Goal: Transaction & Acquisition: Obtain resource

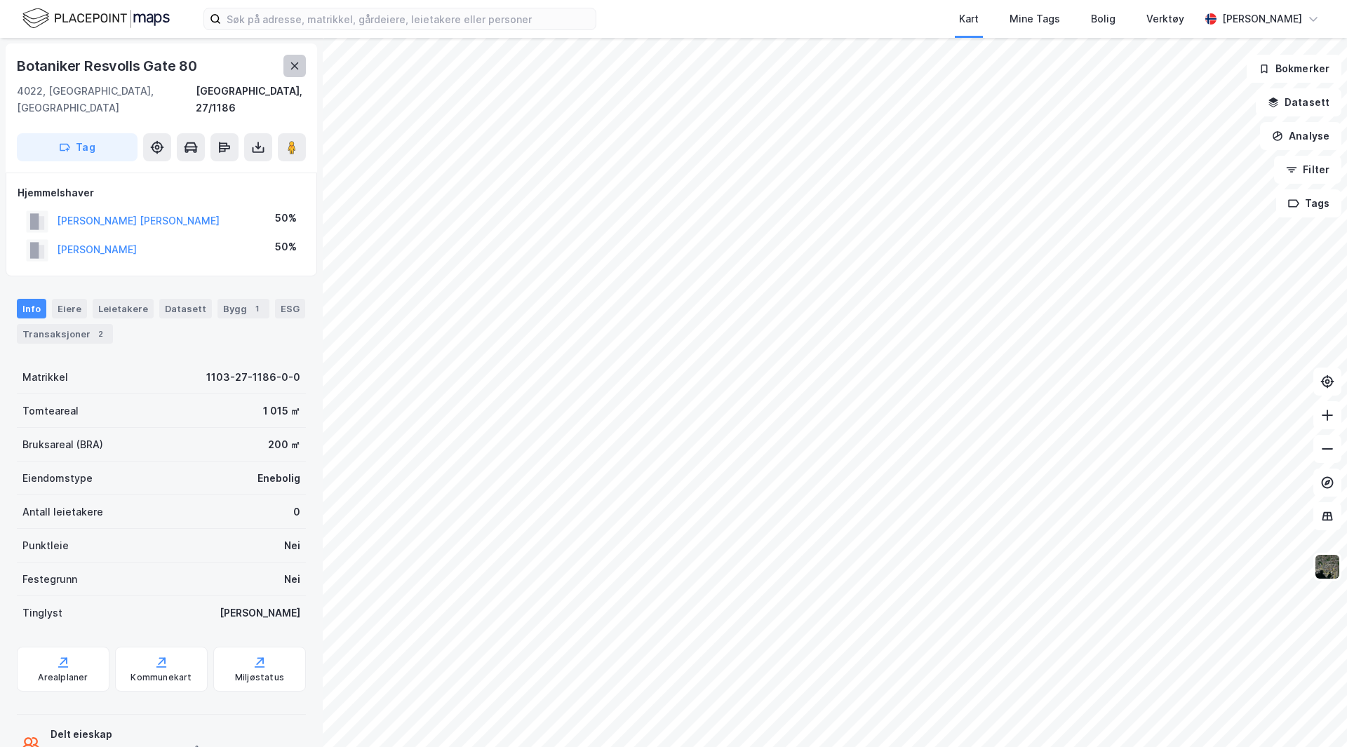
click at [295, 65] on icon at bounding box center [294, 65] width 11 height 11
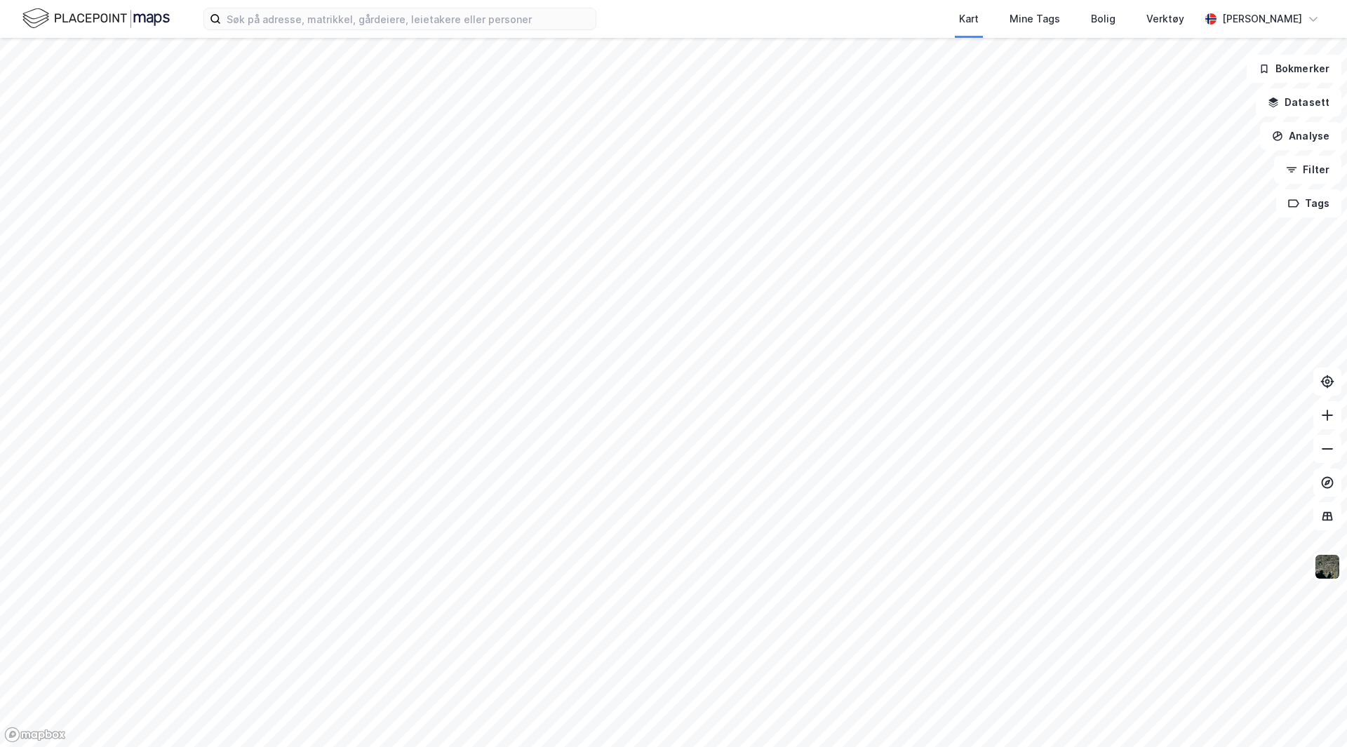
click at [506, 746] on html "Kart Mine Tags [PERSON_NAME] Verktøy [PERSON_NAME] Bokmerker Datasett Analyse F…" at bounding box center [673, 373] width 1347 height 747
click at [429, 746] on html "Kart Mine Tags [PERSON_NAME] Verktøy [PERSON_NAME] Bokmerker Datasett Analyse F…" at bounding box center [673, 373] width 1347 height 747
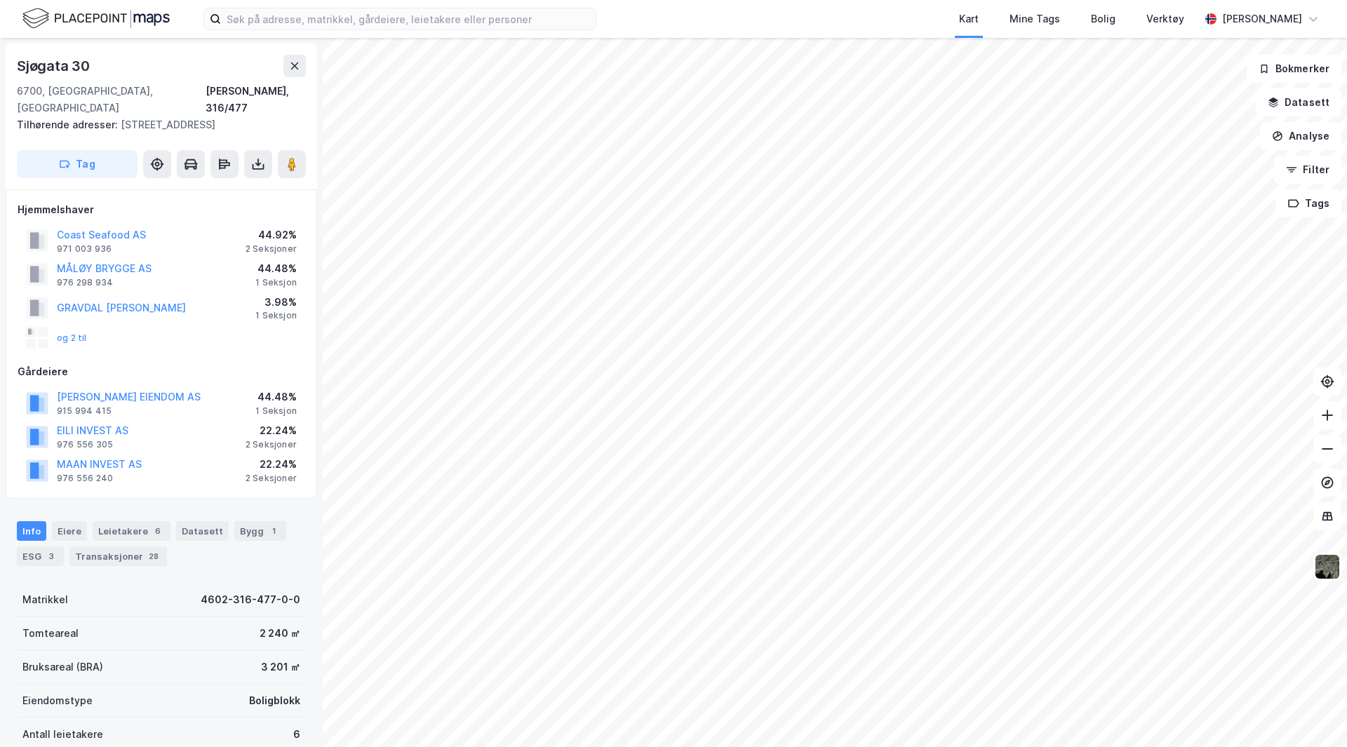
click at [72, 327] on div "og 2 til" at bounding box center [56, 338] width 61 height 22
click at [0, 0] on button "og 2 til" at bounding box center [0, 0] width 0 height 0
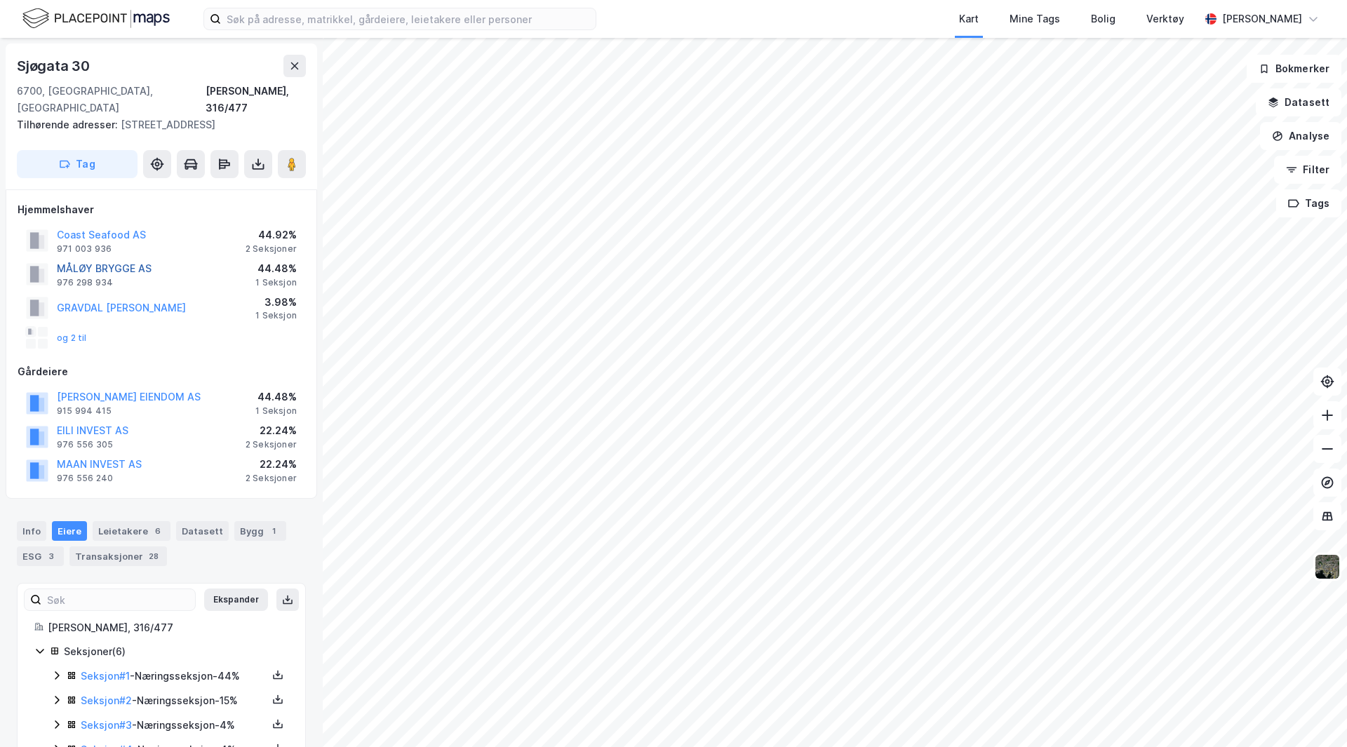
click at [0, 0] on button "MÅLØY BRYGGE AS" at bounding box center [0, 0] width 0 height 0
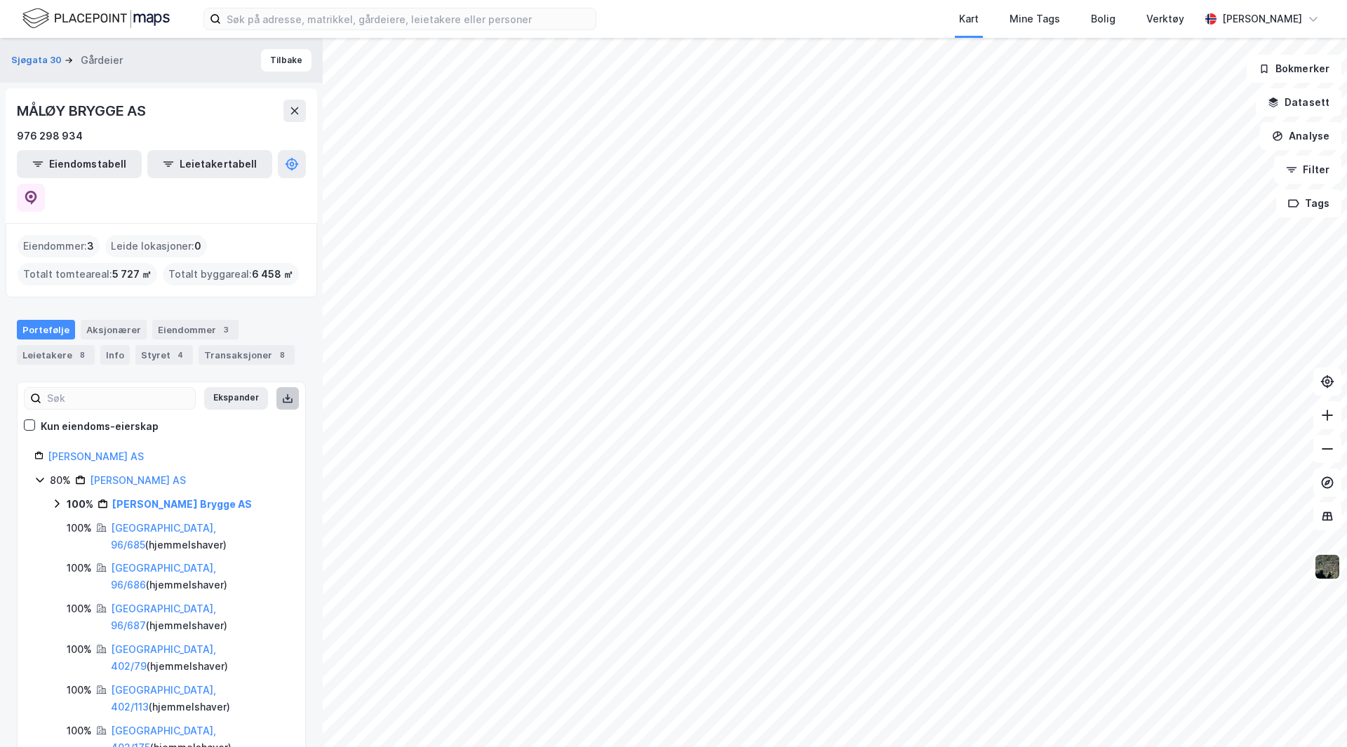
click at [282, 393] on icon at bounding box center [287, 398] width 11 height 11
click at [144, 498] on link "[PERSON_NAME] Brygge AS" at bounding box center [182, 504] width 140 height 12
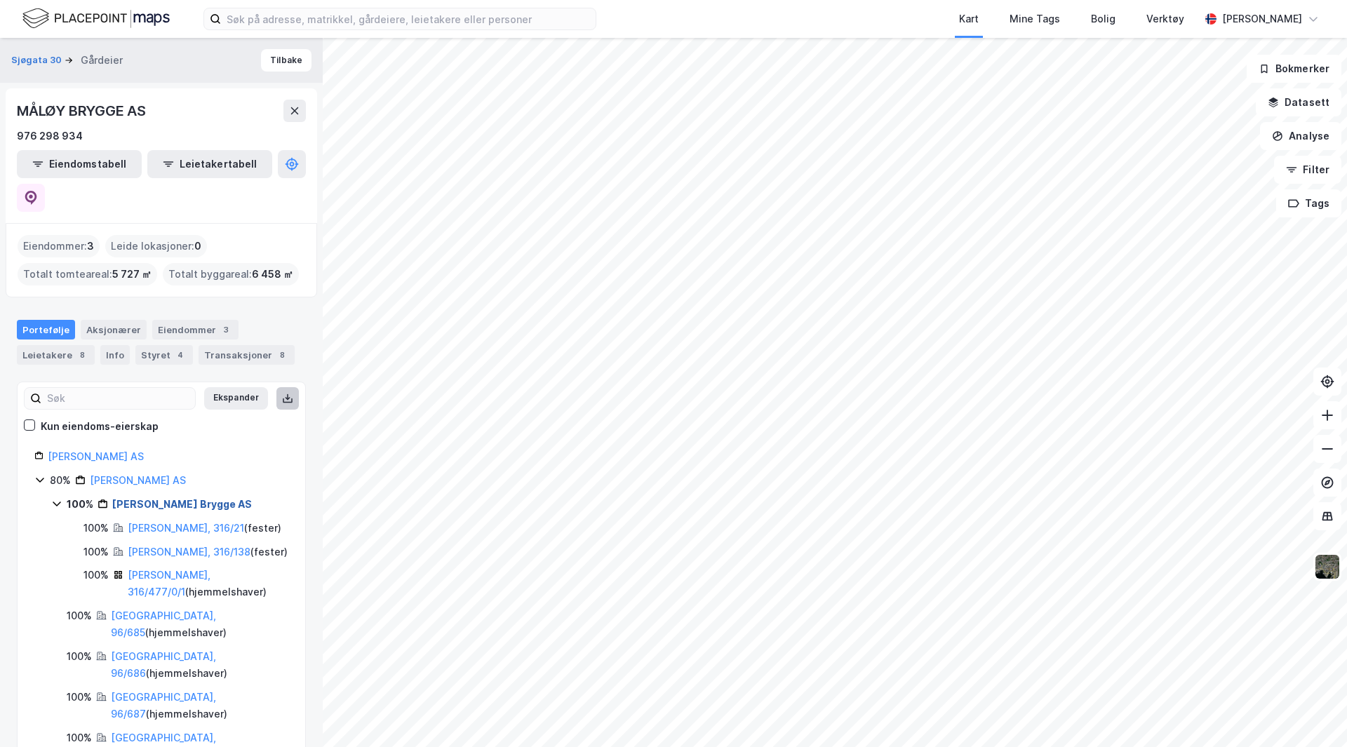
click at [144, 498] on link "[PERSON_NAME] Brygge AS" at bounding box center [182, 504] width 140 height 12
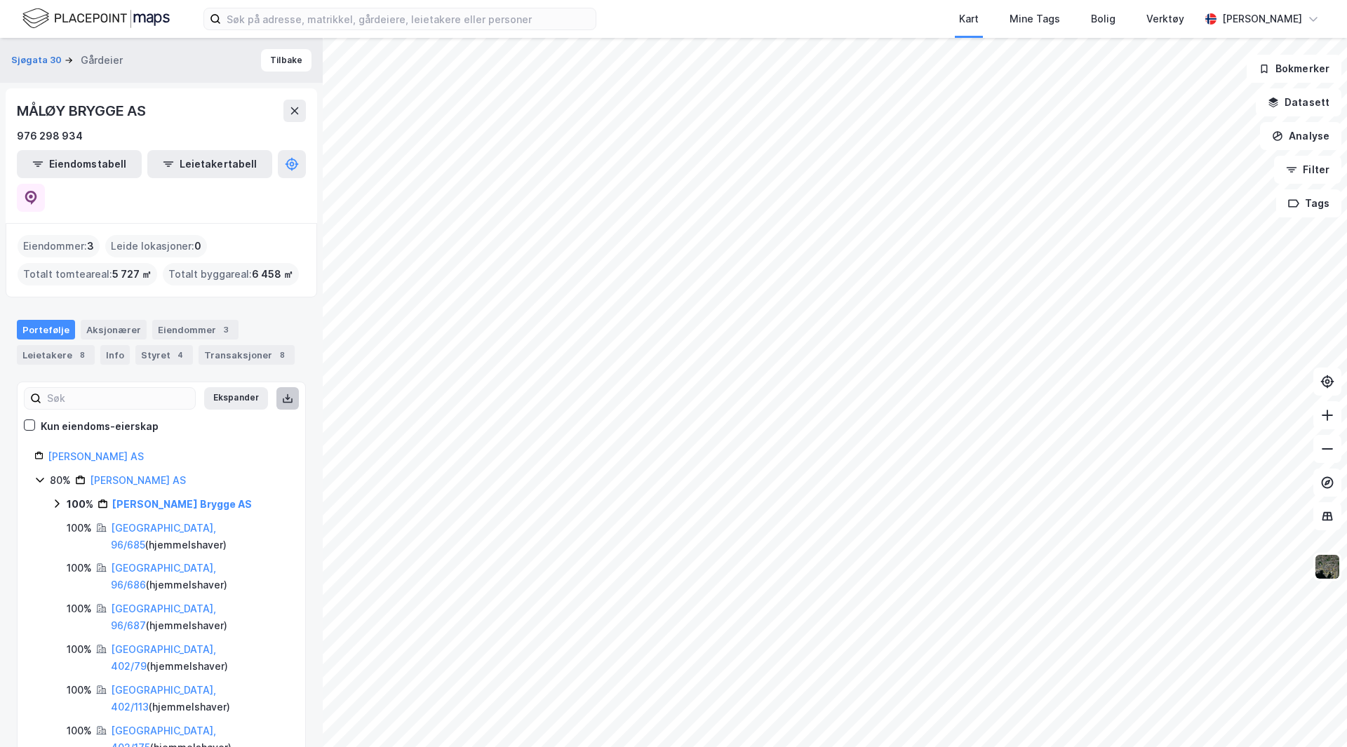
click at [53, 498] on icon at bounding box center [56, 503] width 11 height 11
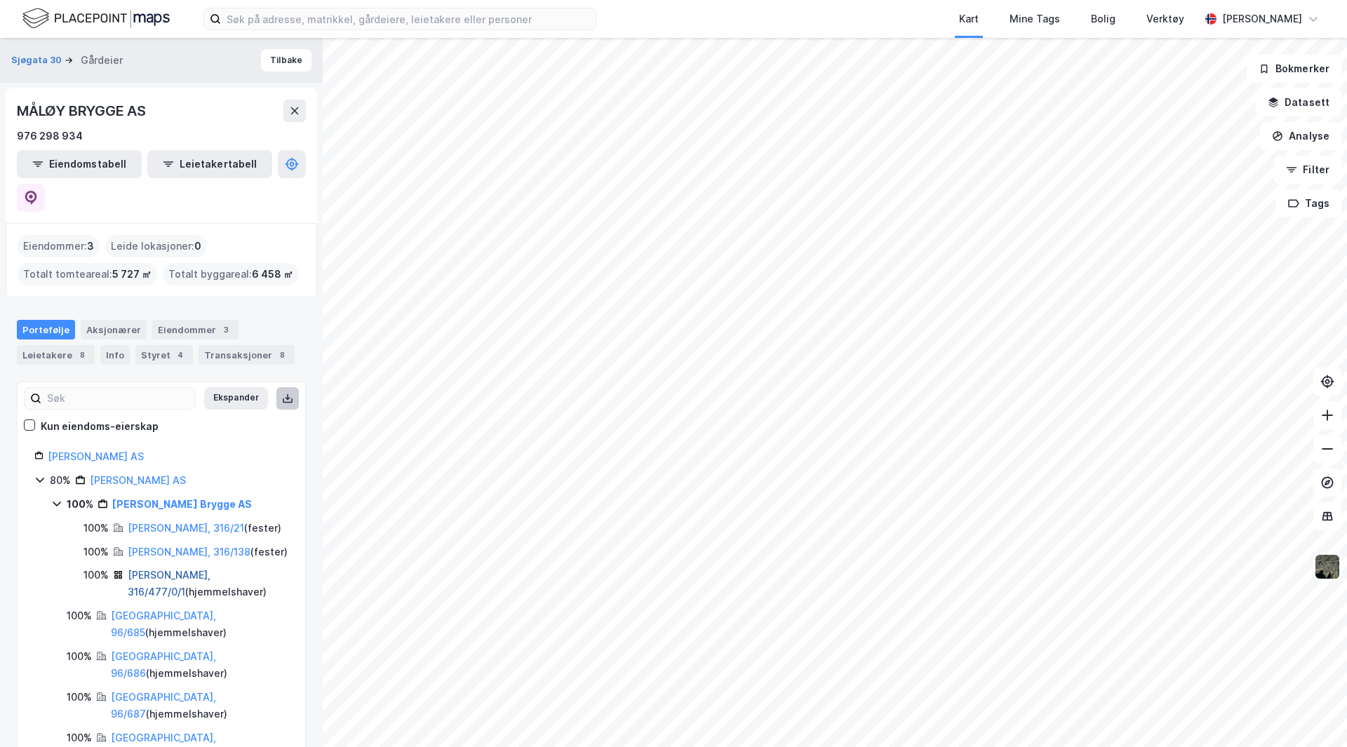
click at [162, 569] on link "[PERSON_NAME], 316/477/0/1" at bounding box center [169, 583] width 83 height 29
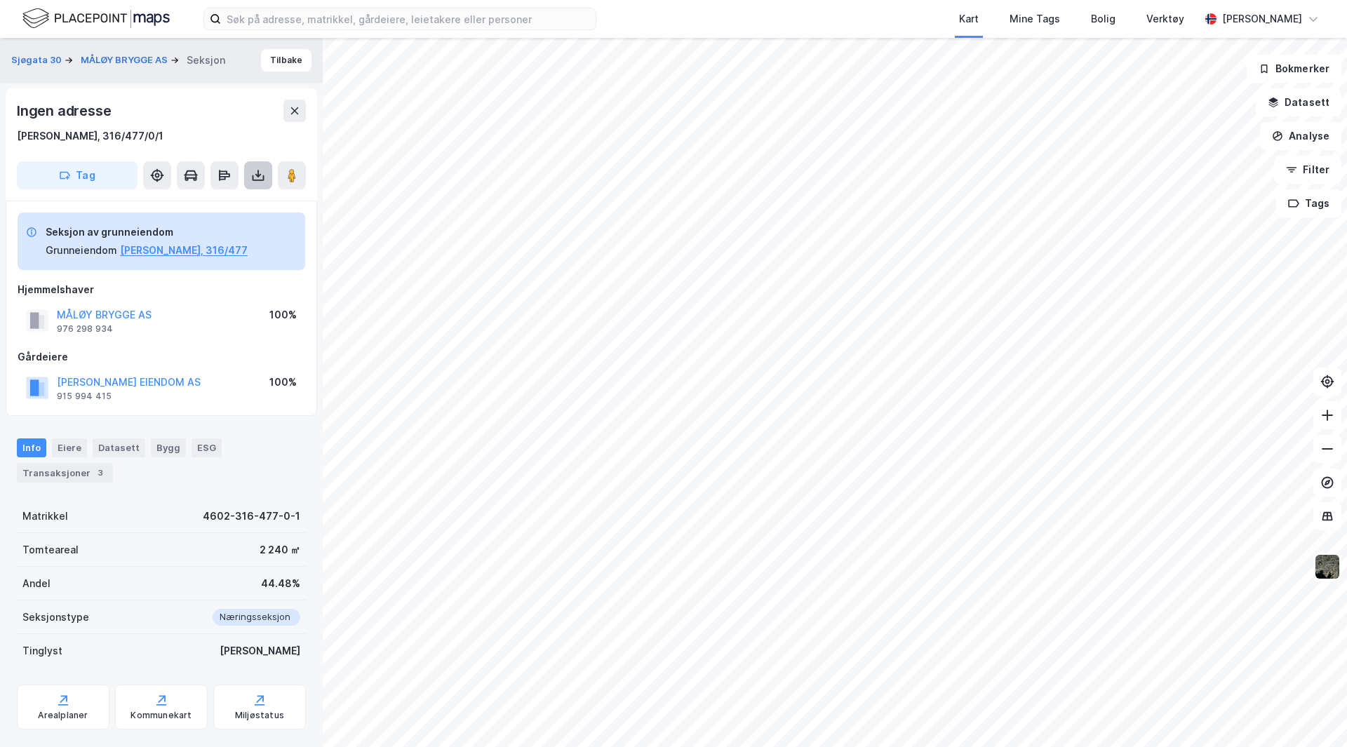
click at [248, 175] on button at bounding box center [258, 175] width 28 height 28
click at [224, 200] on div "Last ned grunnbok" at bounding box center [188, 203] width 81 height 11
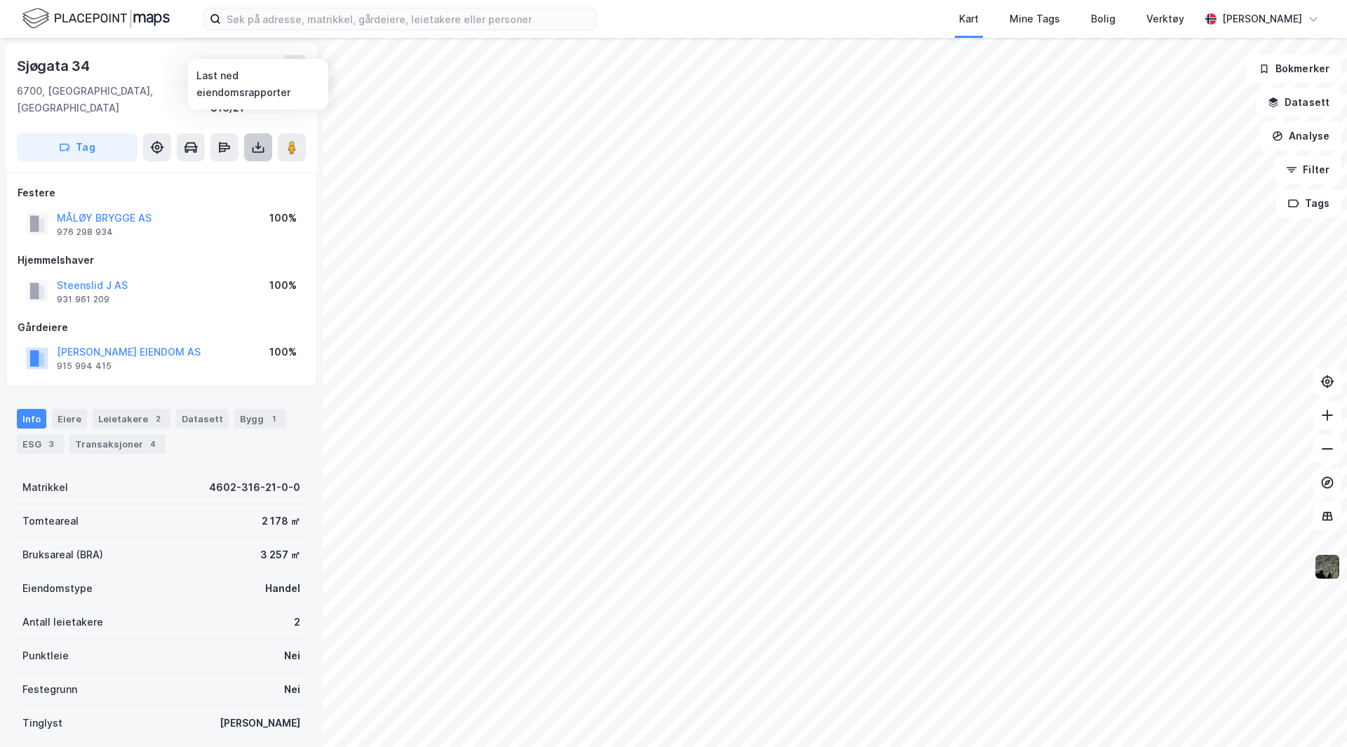
click at [261, 140] on icon at bounding box center [258, 147] width 14 height 14
click at [216, 170] on div "Last ned grunnbok" at bounding box center [188, 175] width 81 height 11
click at [292, 67] on icon at bounding box center [294, 65] width 11 height 11
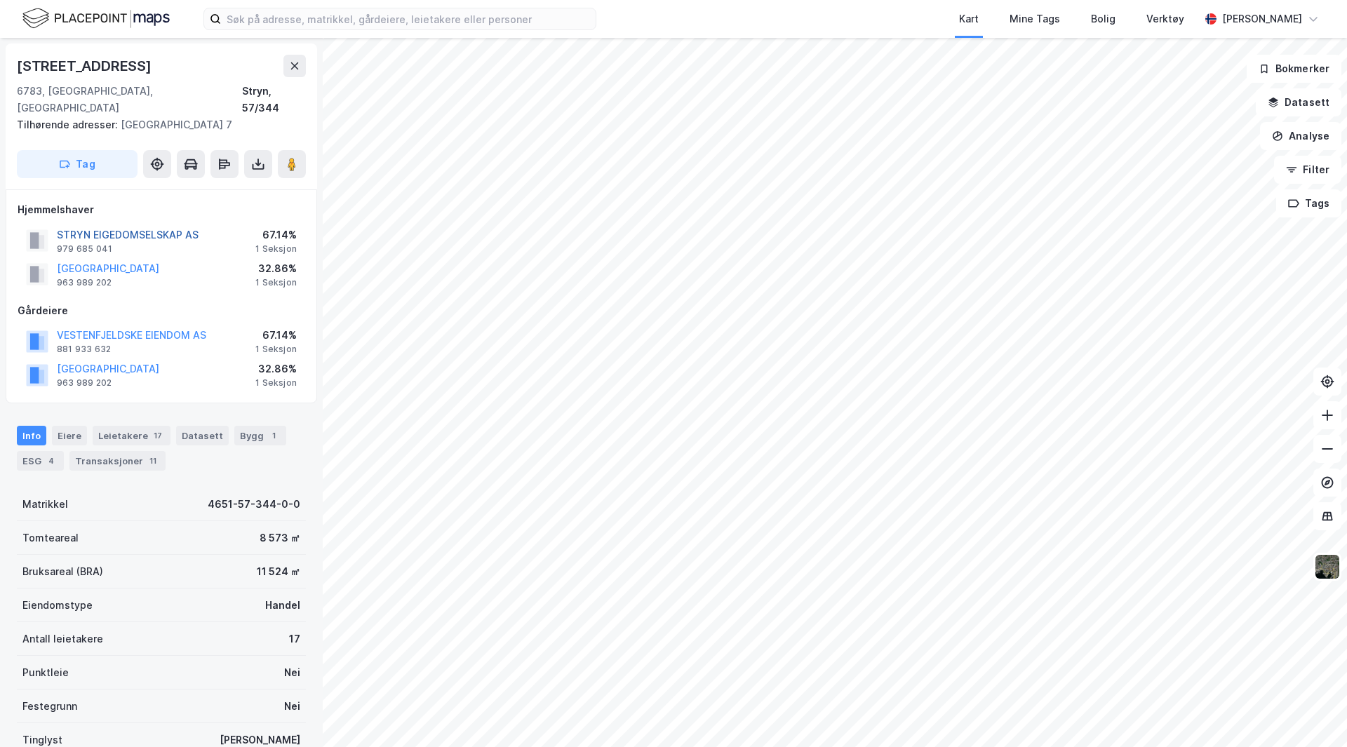
click at [0, 0] on button "STRYN EIGEDOMSELSKAP AS" at bounding box center [0, 0] width 0 height 0
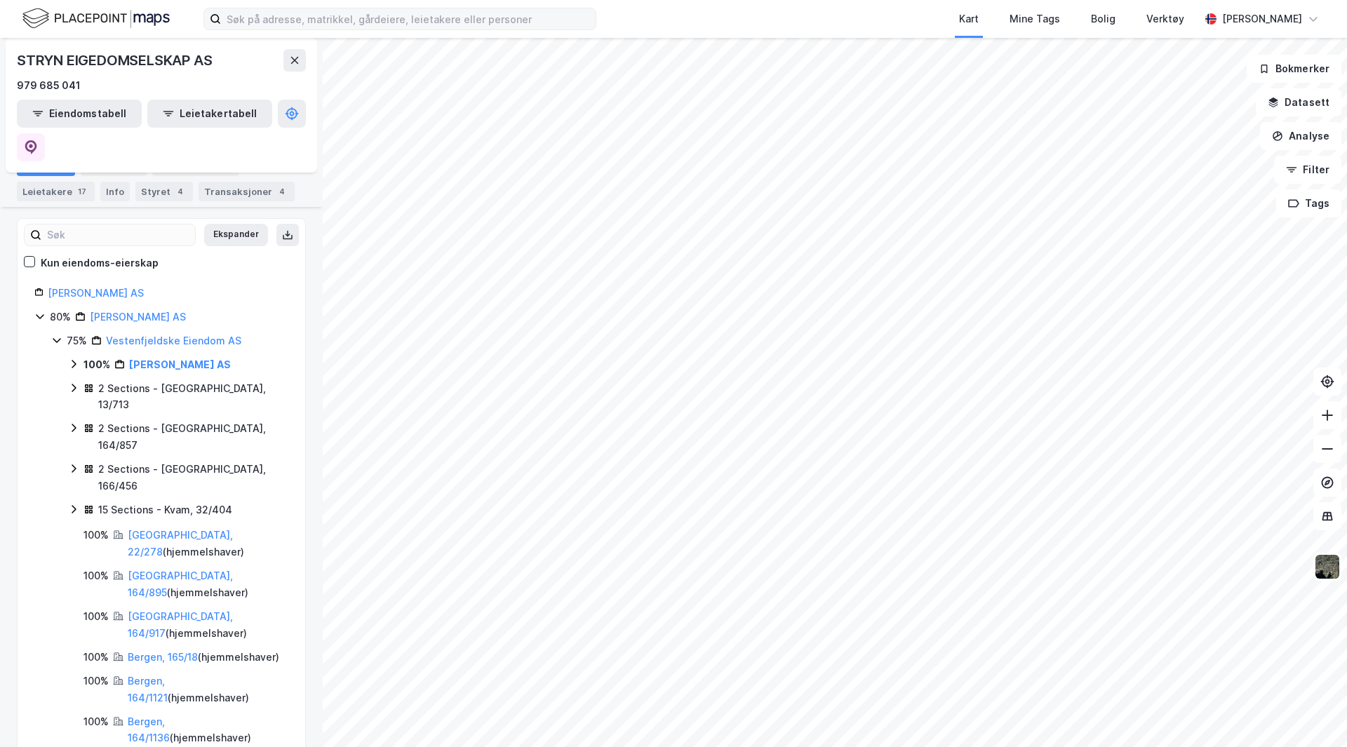
scroll to position [70, 0]
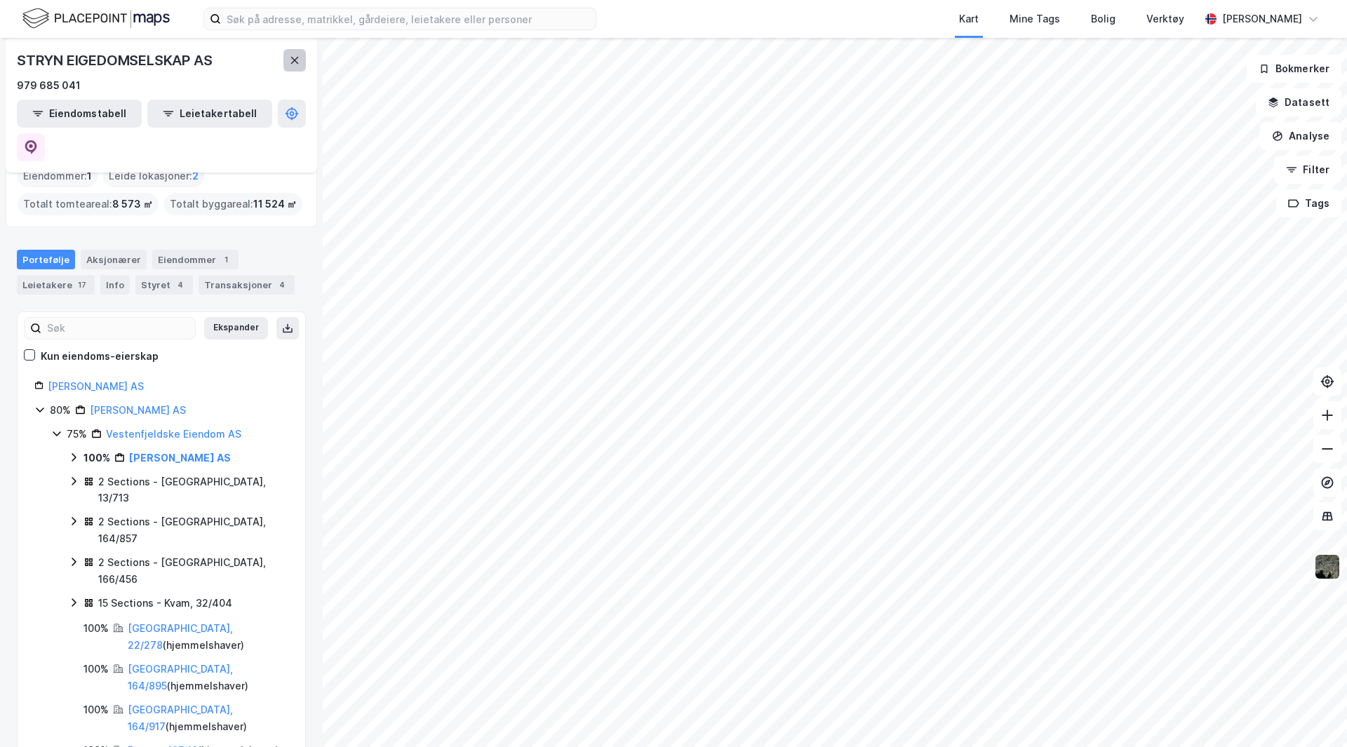
click at [292, 56] on icon at bounding box center [294, 60] width 11 height 11
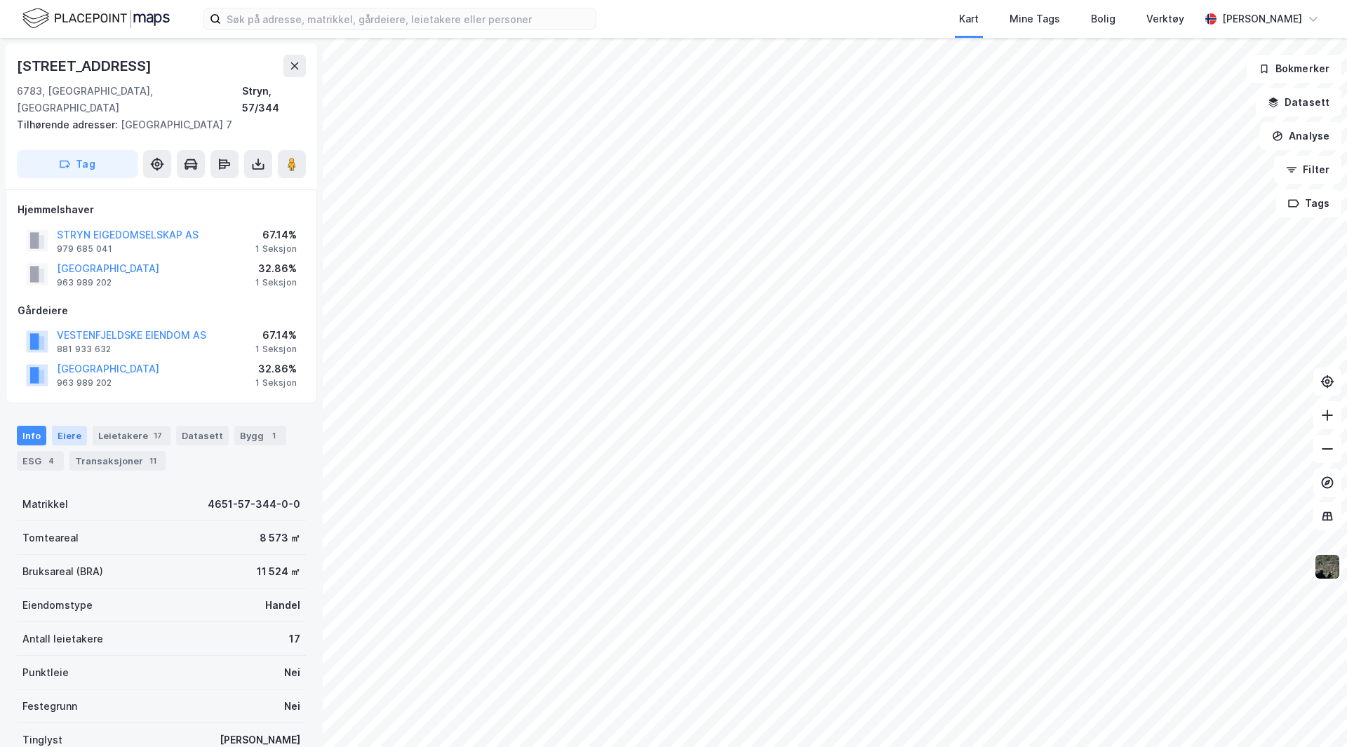
click at [68, 426] on div "Eiere" at bounding box center [69, 436] width 35 height 20
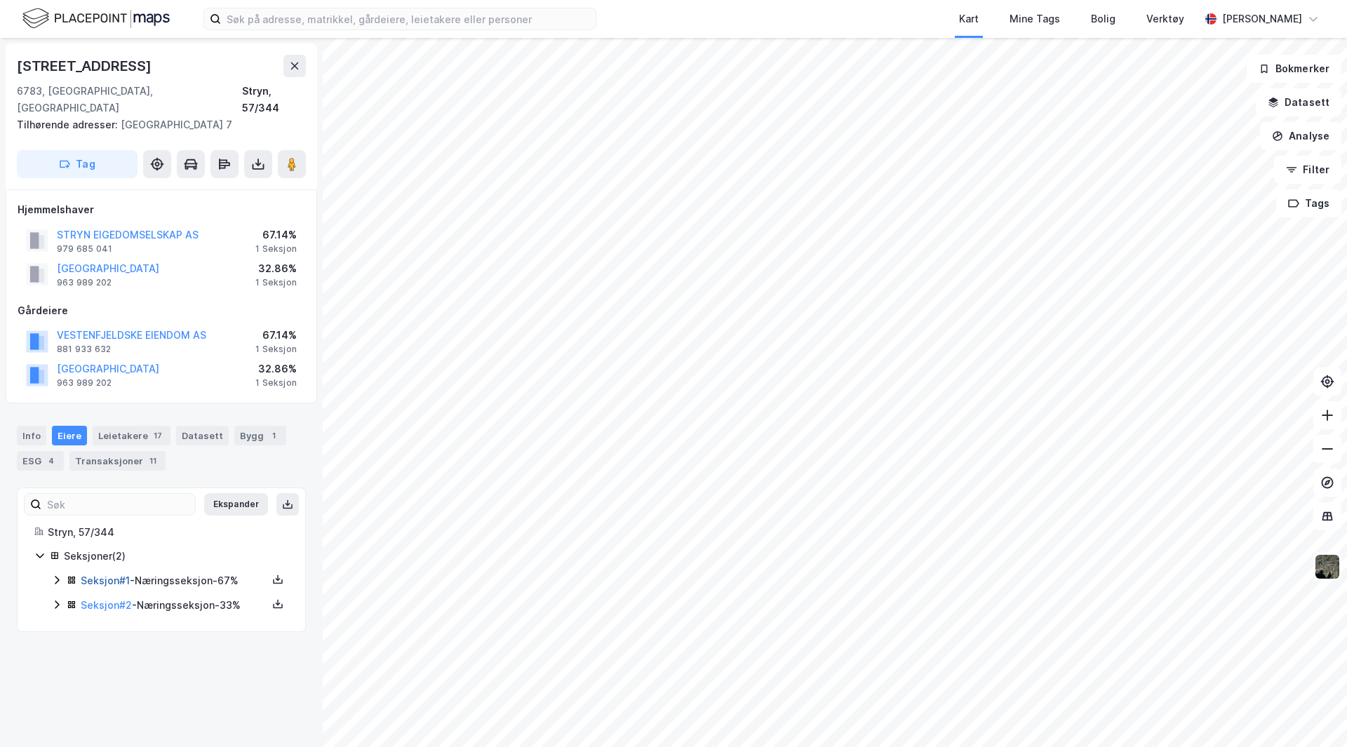
click at [92, 574] on link "Seksjon # 1" at bounding box center [105, 580] width 49 height 12
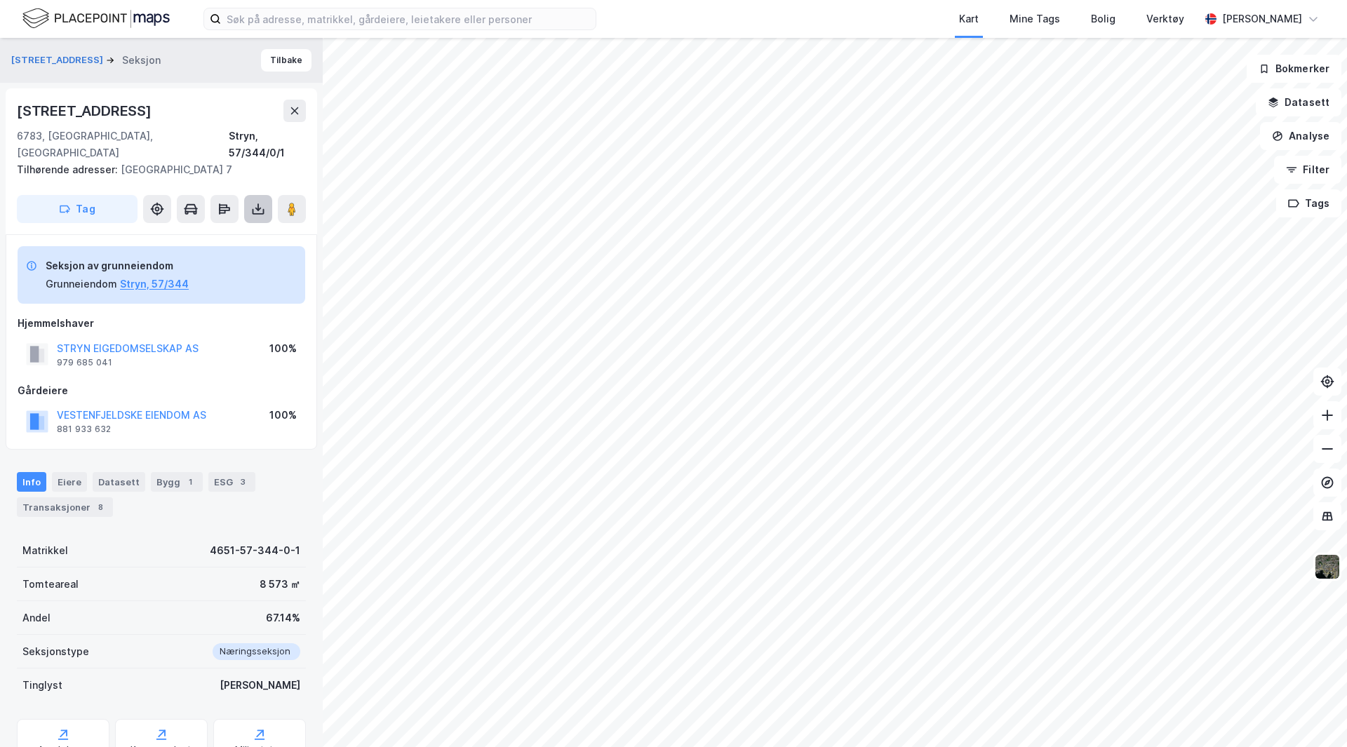
click at [259, 202] on icon at bounding box center [258, 209] width 14 height 14
click at [222, 231] on div "Last ned grunnbok" at bounding box center [188, 236] width 81 height 11
